Goal: Find specific page/section: Find specific page/section

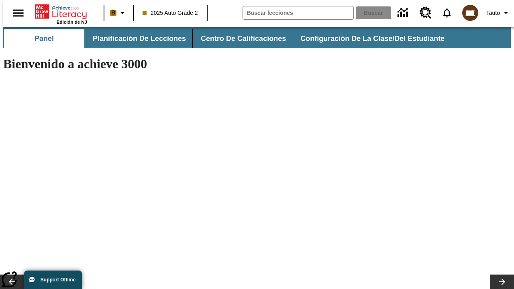
click at [134, 39] on button "Planificación de lecciones" at bounding box center [139, 38] width 107 height 19
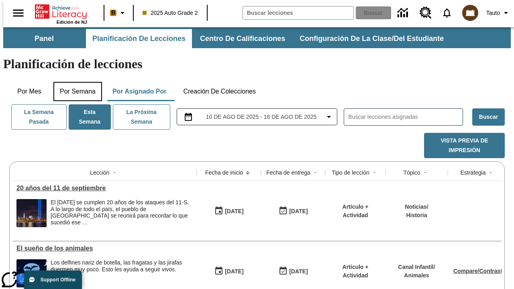
click at [75, 82] on button "Por semana" at bounding box center [77, 91] width 49 height 19
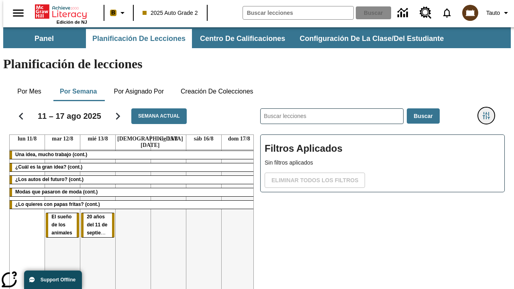
click at [489, 112] on icon "Menú lateral de filtros" at bounding box center [485, 115] width 7 height 7
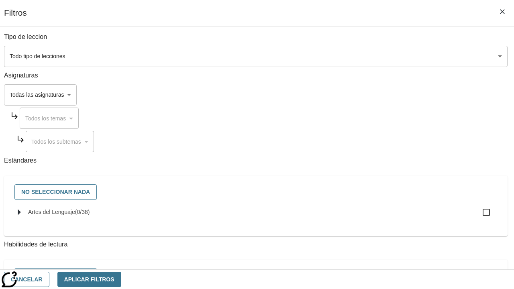
click at [354, 56] on body "[MEDICAL_DATA] al contenido principal Edición de NJ B 2025 Auto Grade 2 Buscar …" at bounding box center [256, 198] width 507 height 343
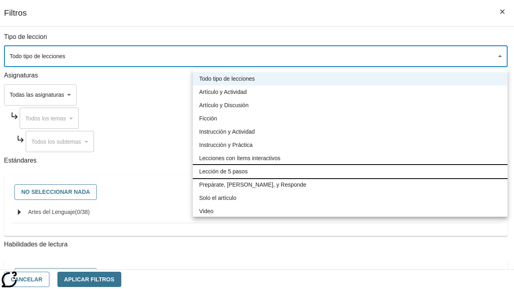
click at [350, 171] on li "Lección de 5 pasos" at bounding box center [350, 171] width 315 height 13
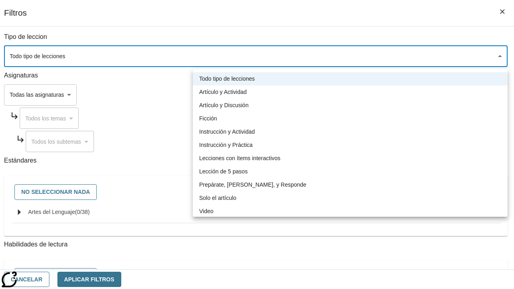
type input "1"
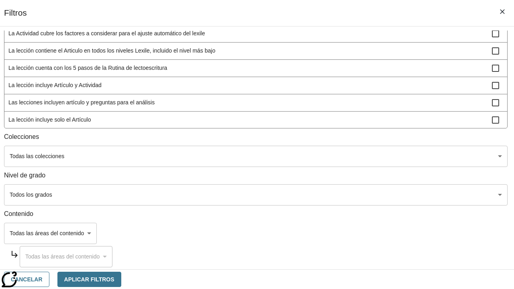
click at [354, 258] on body "[MEDICAL_DATA] al contenido principal Edición de NJ B 2025 Auto Grade 2 Buscar …" at bounding box center [256, 198] width 507 height 343
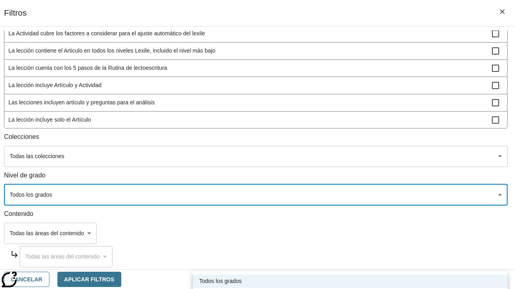
scroll to position [312, 0]
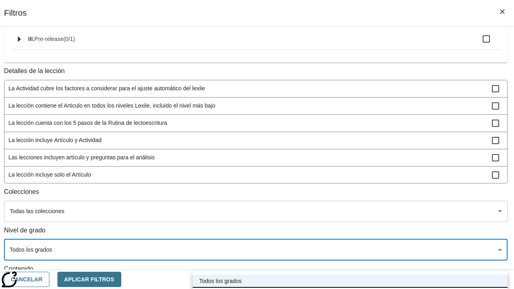
click at [350, 288] on li "2-5" at bounding box center [350, 294] width 315 height 13
type input "1"
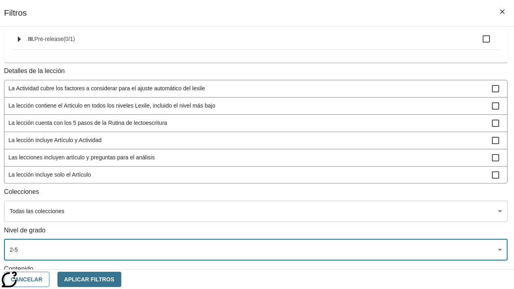
click at [354, 196] on span "La lección incluye video" at bounding box center [249, 192] width 483 height 8
checkbox input "true"
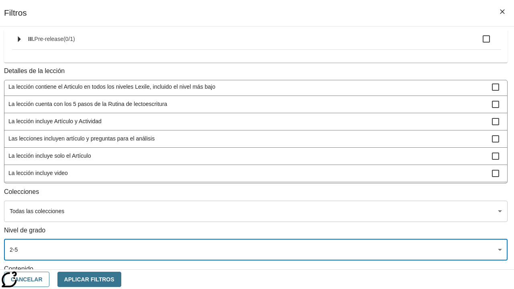
scroll to position [235, 0]
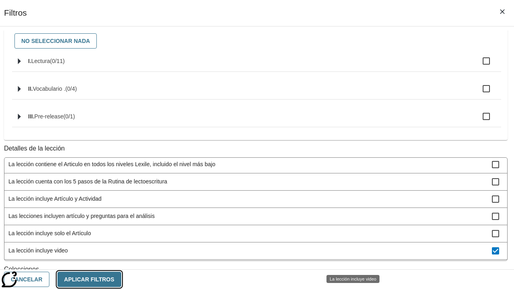
click at [121, 279] on button "Aplicar Filtros" at bounding box center [89, 280] width 64 height 16
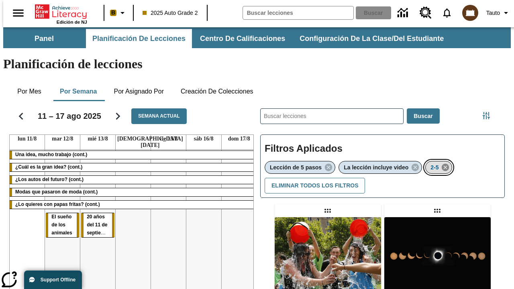
click at [446, 163] on icon "Eliminar 2-5 el ítem seleccionado del filtro" at bounding box center [445, 167] width 9 height 9
click at [489, 112] on icon "Menú lateral de filtros" at bounding box center [485, 115] width 7 height 7
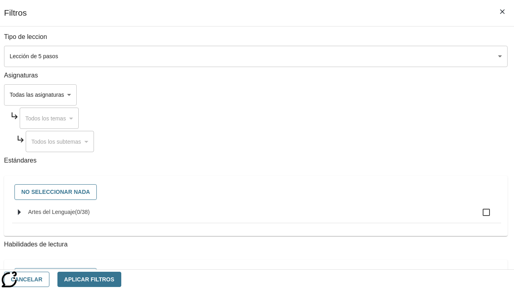
click at [90, 215] on span "Artes del Lenguaje" at bounding box center [82, 212] width 15 height 6
click at [477, 216] on input "Artes del Lenguaje ( 0 / 38 )" at bounding box center [485, 212] width 17 height 17
checkbox input "true"
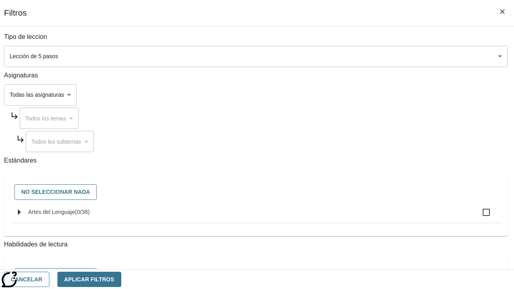
checkbox input "true"
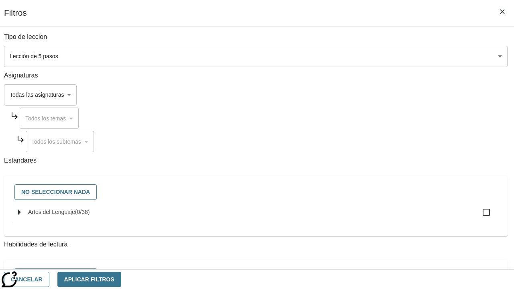
checkbox input "true"
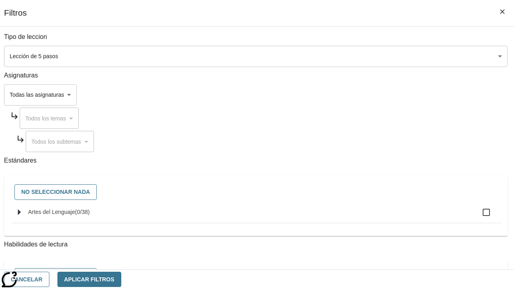
checkbox input "true"
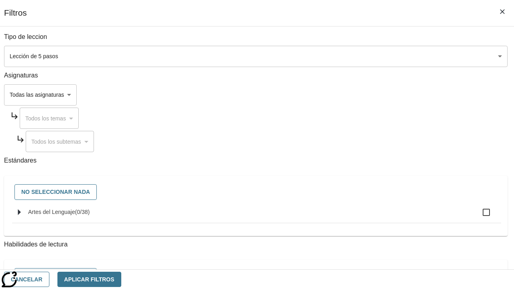
checkbox input "true"
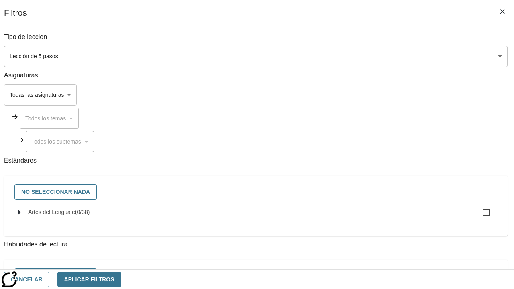
checkbox input "true"
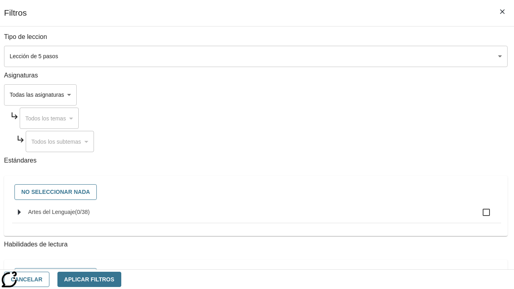
checkbox input "true"
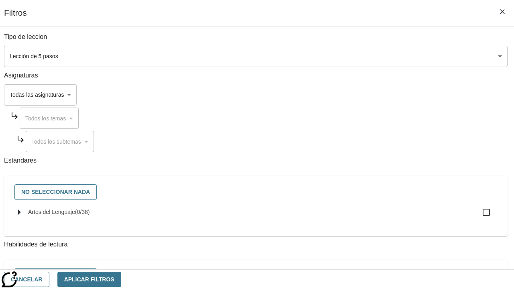
checkbox input "true"
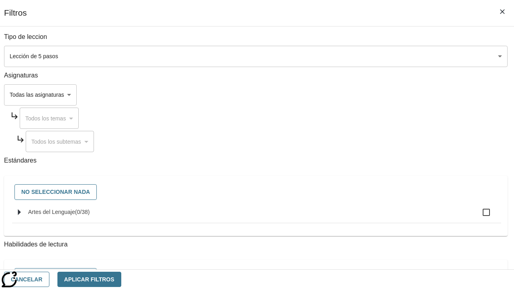
checkbox input "true"
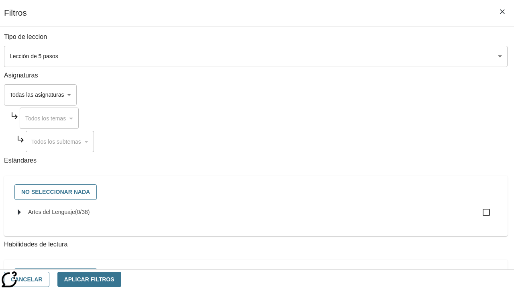
checkbox input "true"
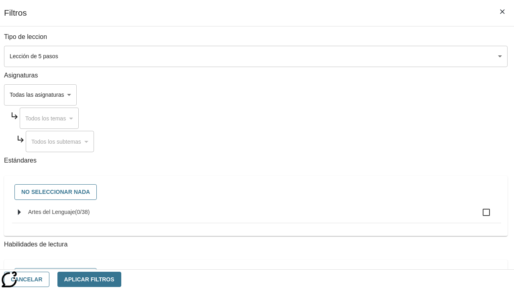
checkbox input "true"
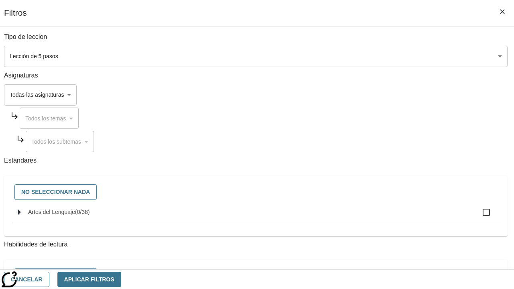
checkbox input "true"
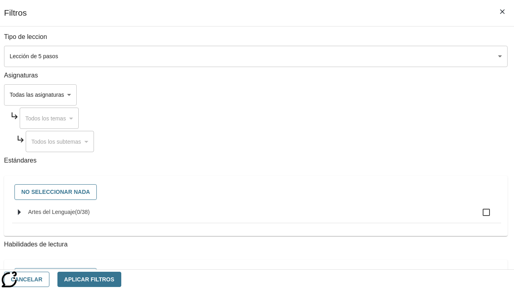
checkbox input "true"
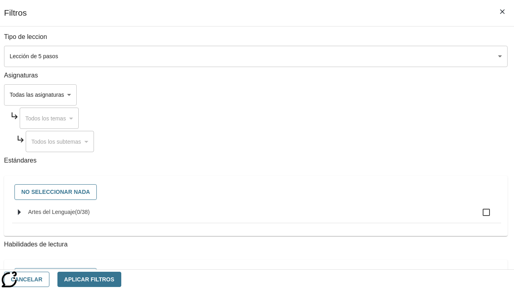
checkbox input "true"
click at [121, 279] on button "Aplicar Filtros" at bounding box center [89, 280] width 64 height 16
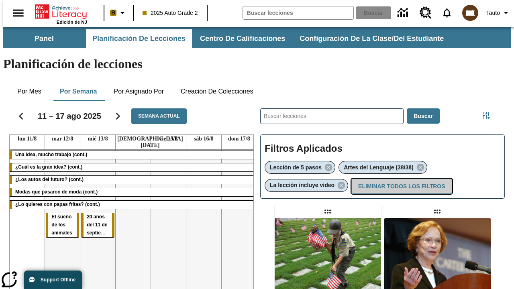
click at [400, 179] on button "Eliminar todos los filtros" at bounding box center [401, 187] width 100 height 16
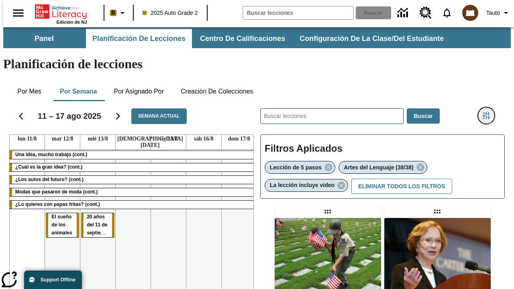
click at [489, 112] on icon "Menú lateral de filtros" at bounding box center [485, 115] width 7 height 7
